Goal: Navigation & Orientation: Find specific page/section

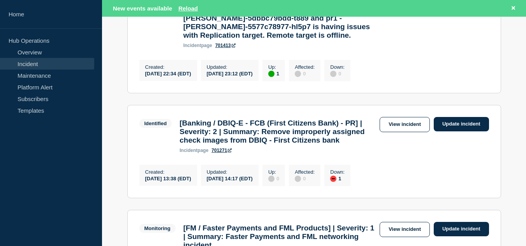
scroll to position [78, 0]
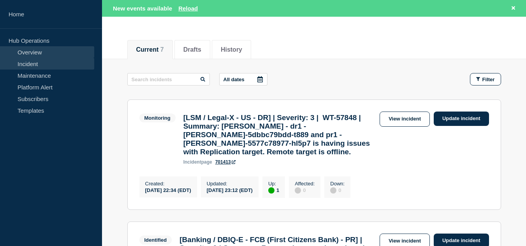
click at [32, 56] on link "Overview" at bounding box center [47, 52] width 94 height 12
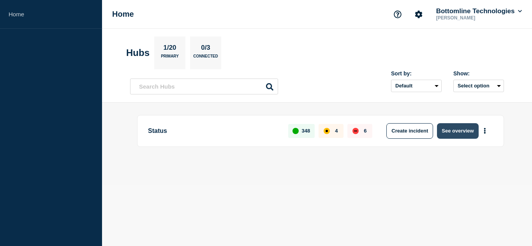
click at [452, 128] on button "See overview" at bounding box center [457, 131] width 41 height 16
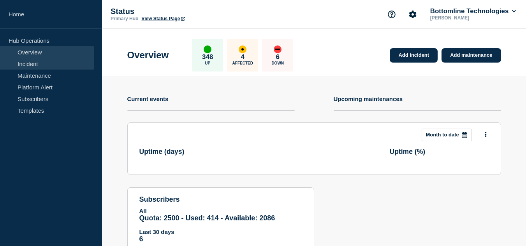
click at [56, 66] on link "Incident" at bounding box center [47, 64] width 94 height 12
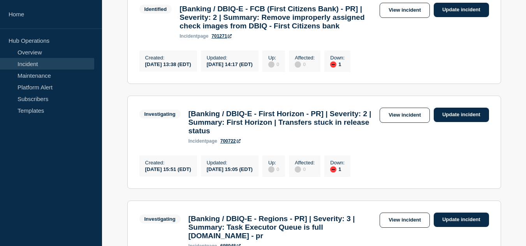
scroll to position [273, 0]
